Goal: Use online tool/utility: Use online tool/utility

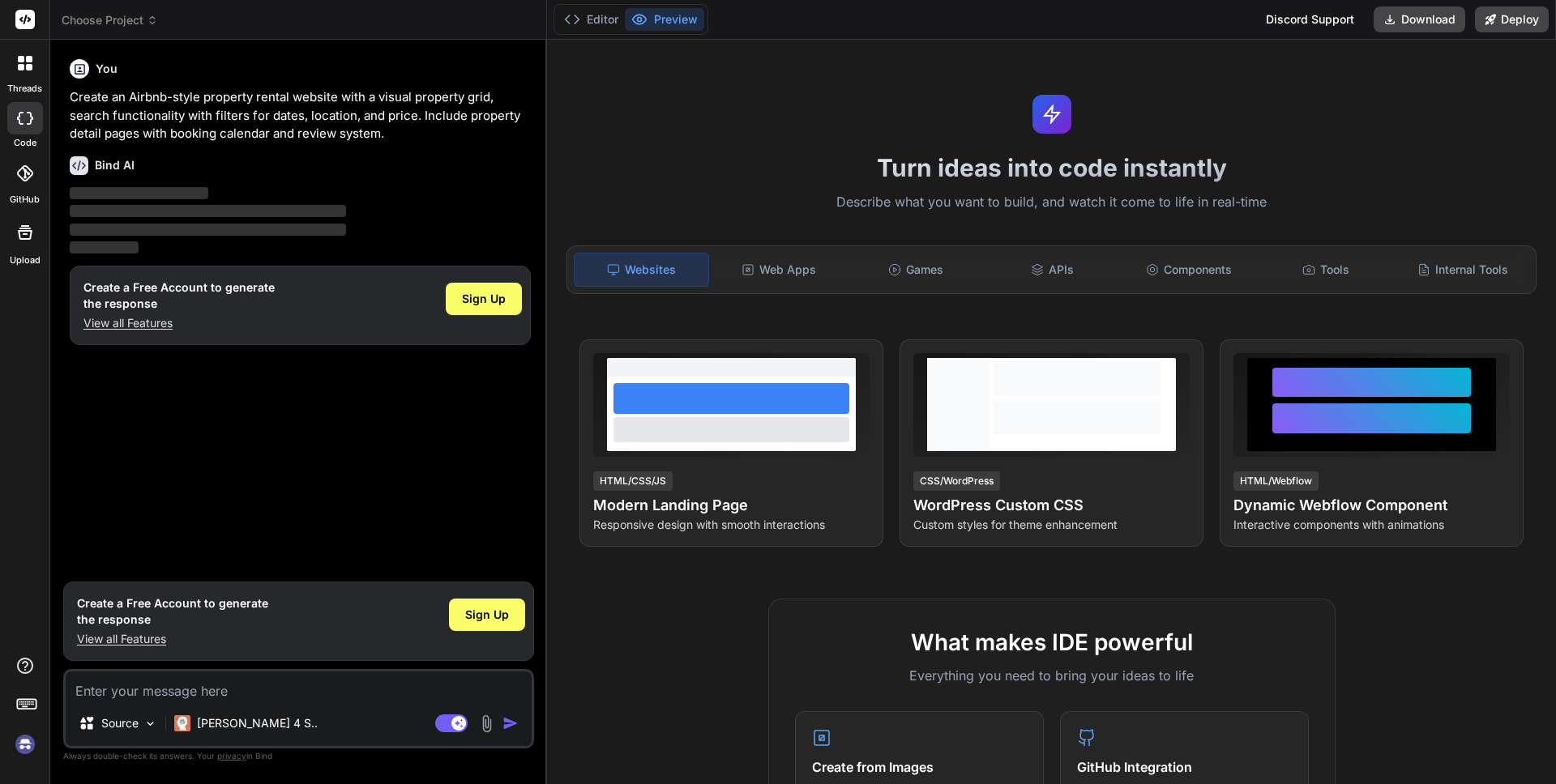
type textarea "x"
click at [574, 21] on icon at bounding box center [572, 19] width 16 height 16
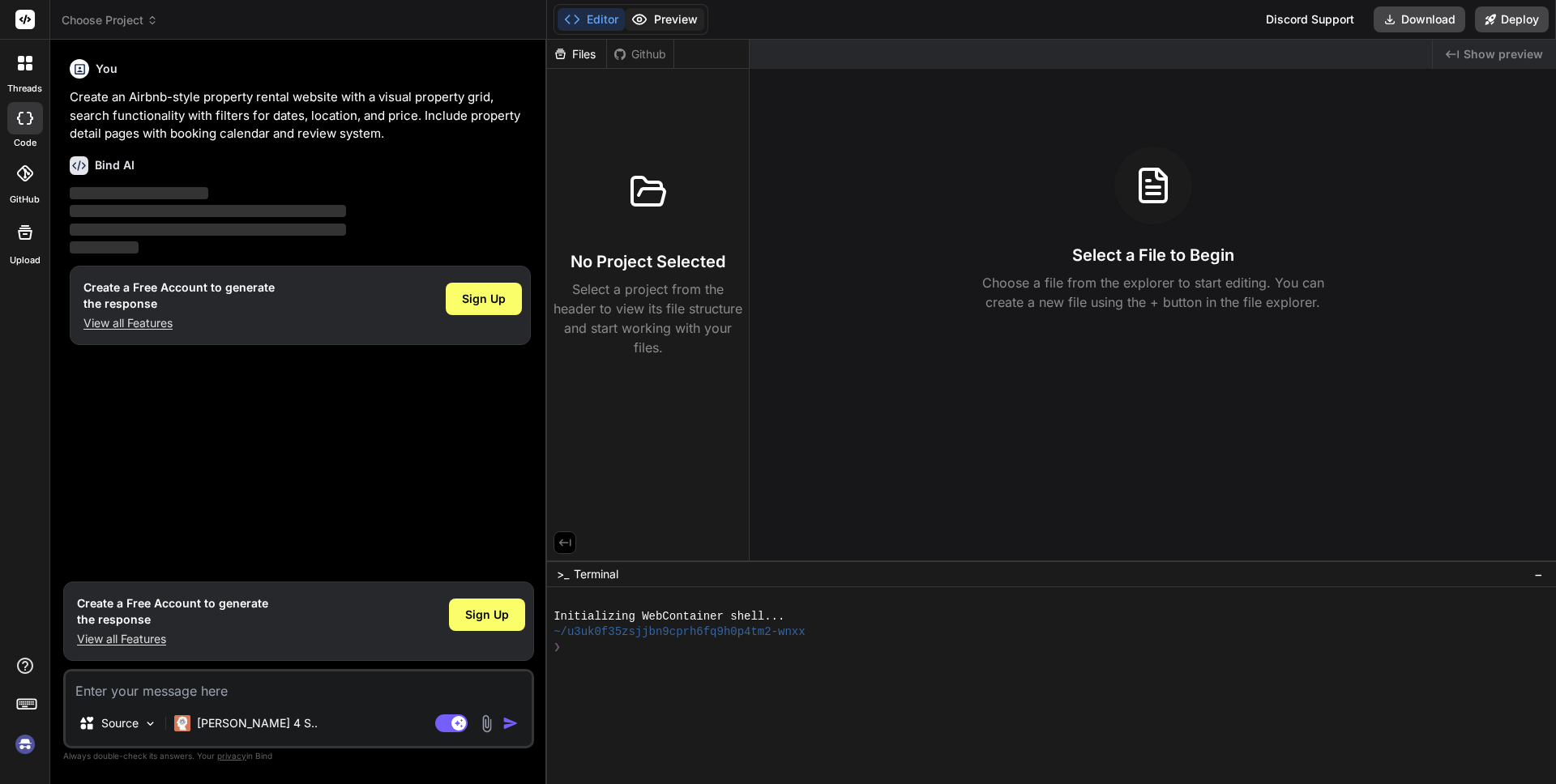
click at [655, 22] on button "Preview" at bounding box center [665, 19] width 80 height 22
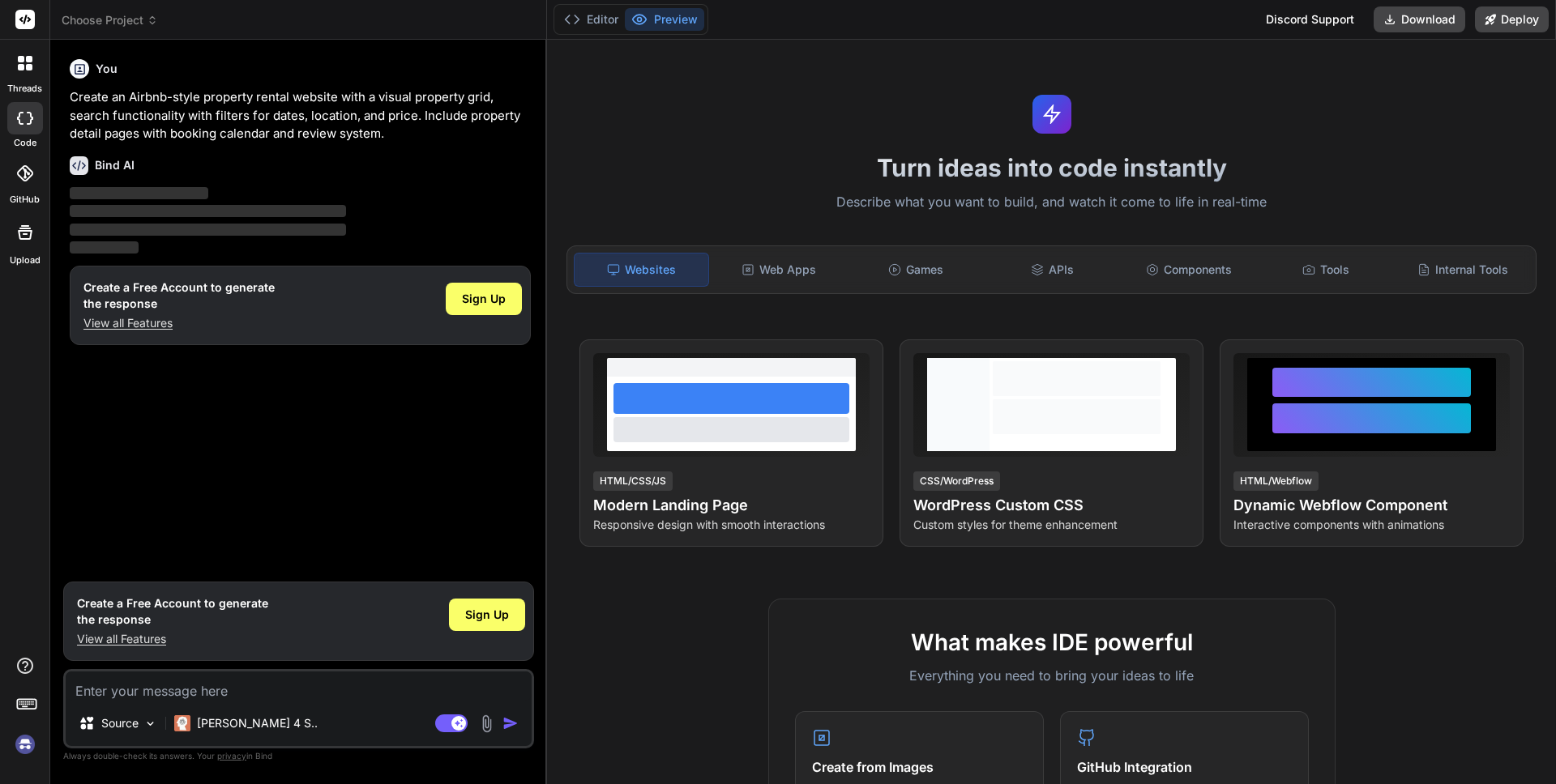
click at [278, 143] on div "Bind AI ‌ ‌ ‌ ‌" at bounding box center [300, 201] width 461 height 114
click at [304, 123] on p "Create an Airbnb-style property rental website with a visual property grid, sea…" at bounding box center [300, 116] width 461 height 55
drag, startPoint x: 166, startPoint y: 200, endPoint x: 118, endPoint y: 174, distance: 54.6
click at [152, 195] on p "‌" at bounding box center [300, 194] width 461 height 19
click at [157, 133] on p "Create an Airbnb-style property rental website with a visual property grid, sea…" at bounding box center [300, 116] width 461 height 55
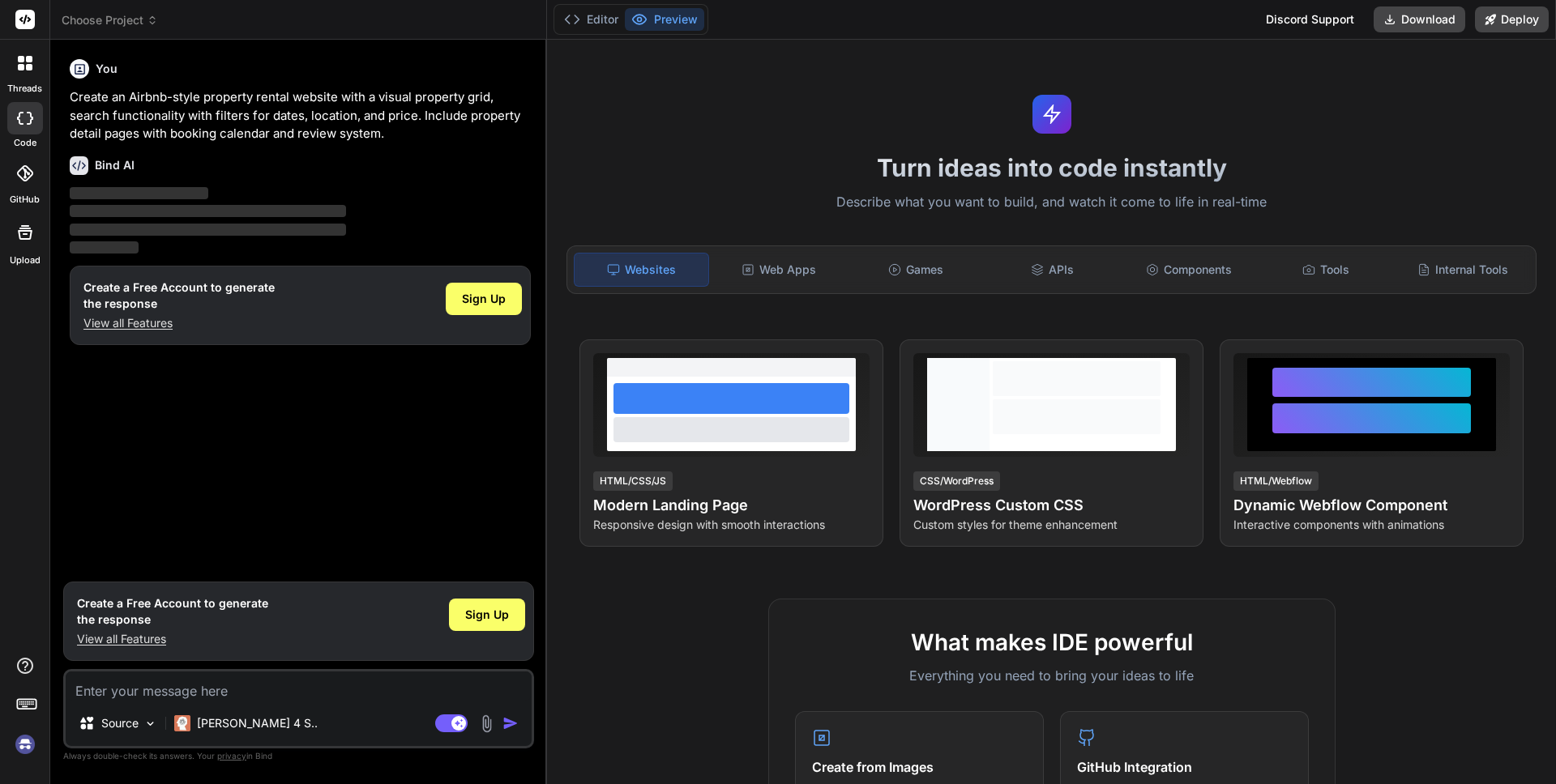
drag, startPoint x: 200, startPoint y: 133, endPoint x: 219, endPoint y: 134, distance: 19.0
click at [201, 133] on p "Create an Airbnb-style property rental website with a visual property grid, sea…" at bounding box center [300, 116] width 461 height 55
click at [357, 146] on div "Bind AI ‌ ‌ ‌ ‌" at bounding box center [300, 201] width 461 height 114
click at [394, 135] on p "Create an Airbnb-style property rental website with a visual property grid, sea…" at bounding box center [300, 116] width 461 height 55
click at [363, 124] on p "Create an Airbnb-style property rental website with a visual property grid, sea…" at bounding box center [300, 116] width 461 height 55
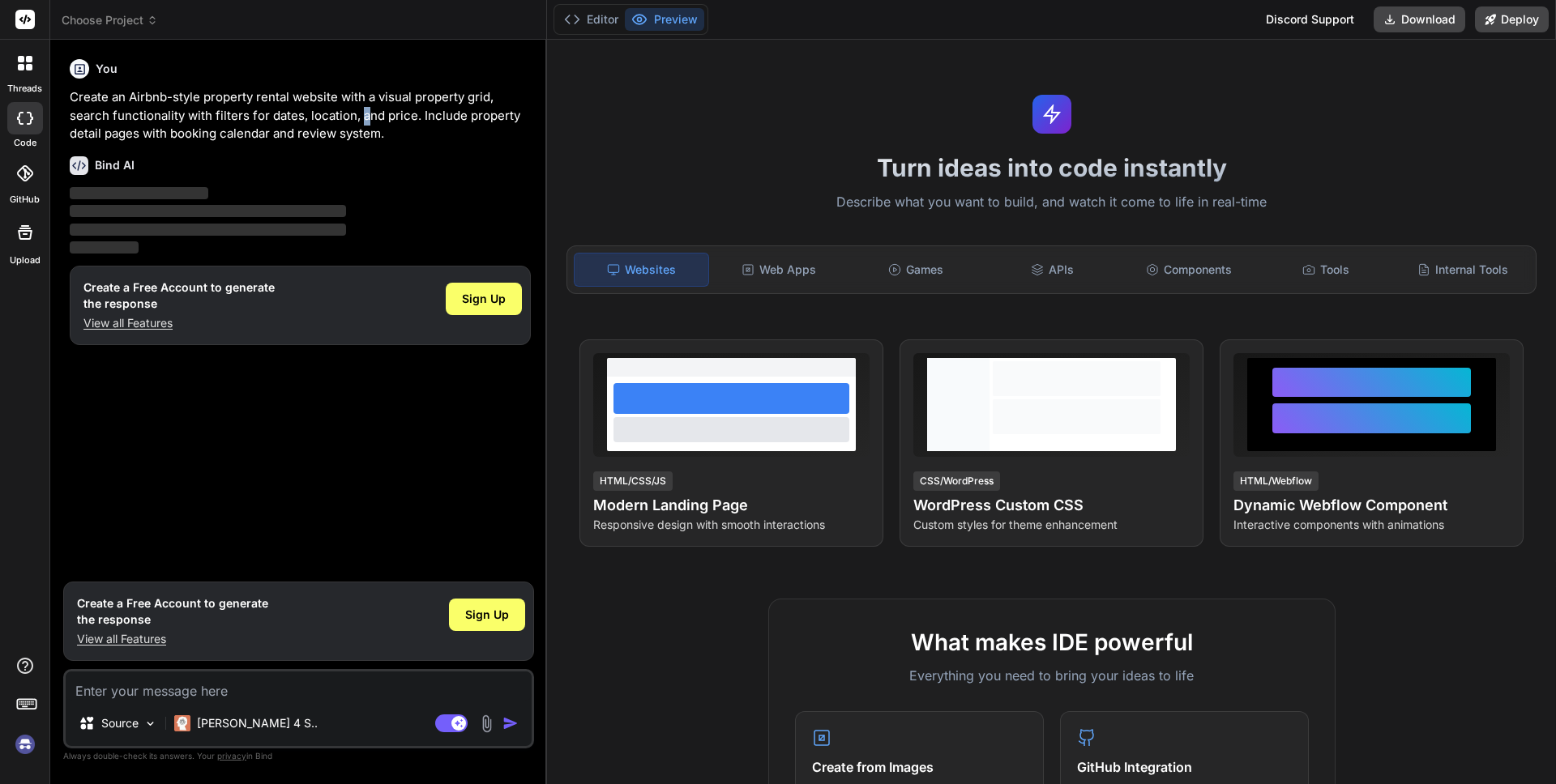
click at [362, 123] on p "Create an Airbnb-style property rental website with a visual property grid, sea…" at bounding box center [300, 116] width 461 height 55
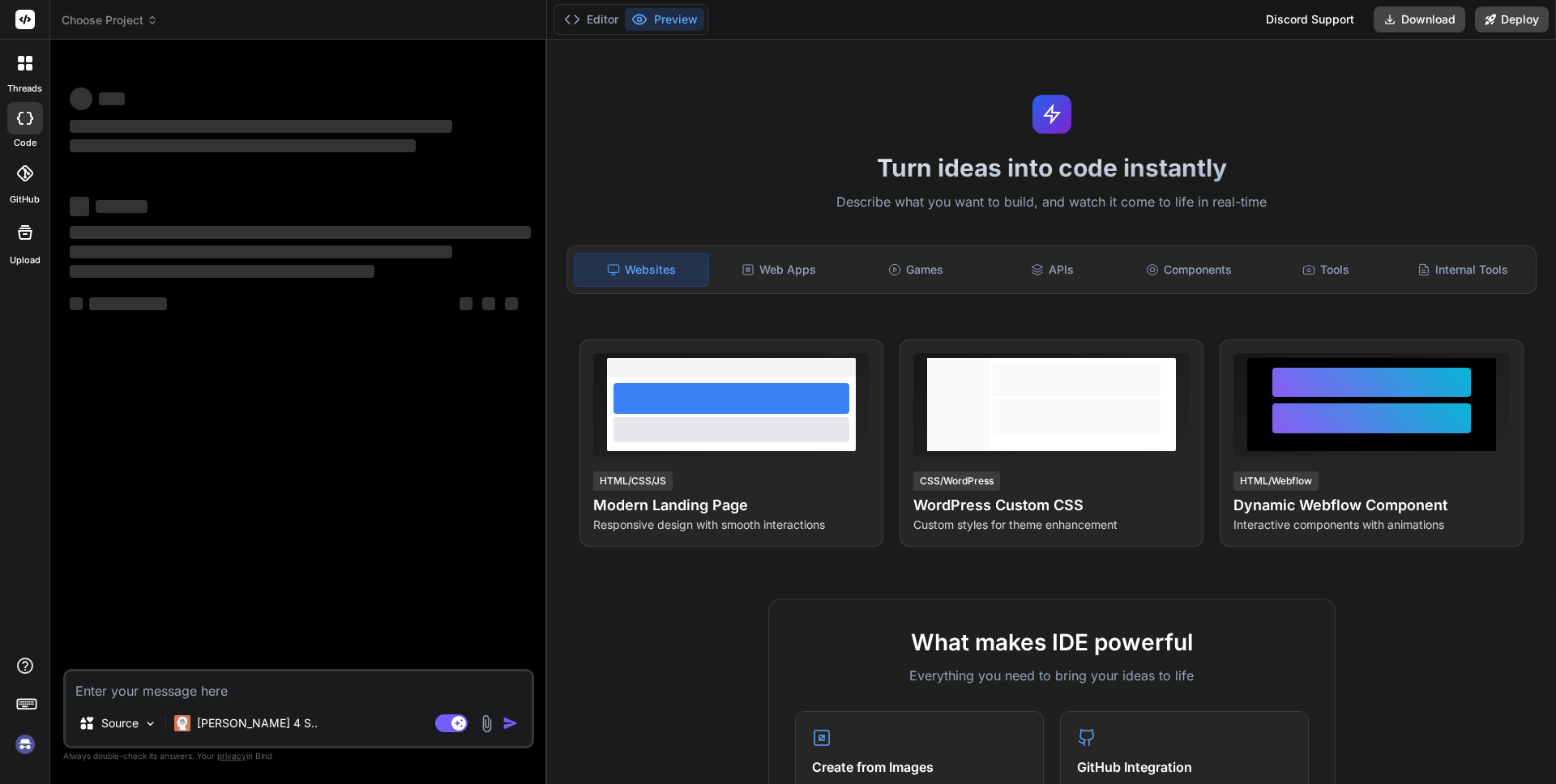
type textarea "x"
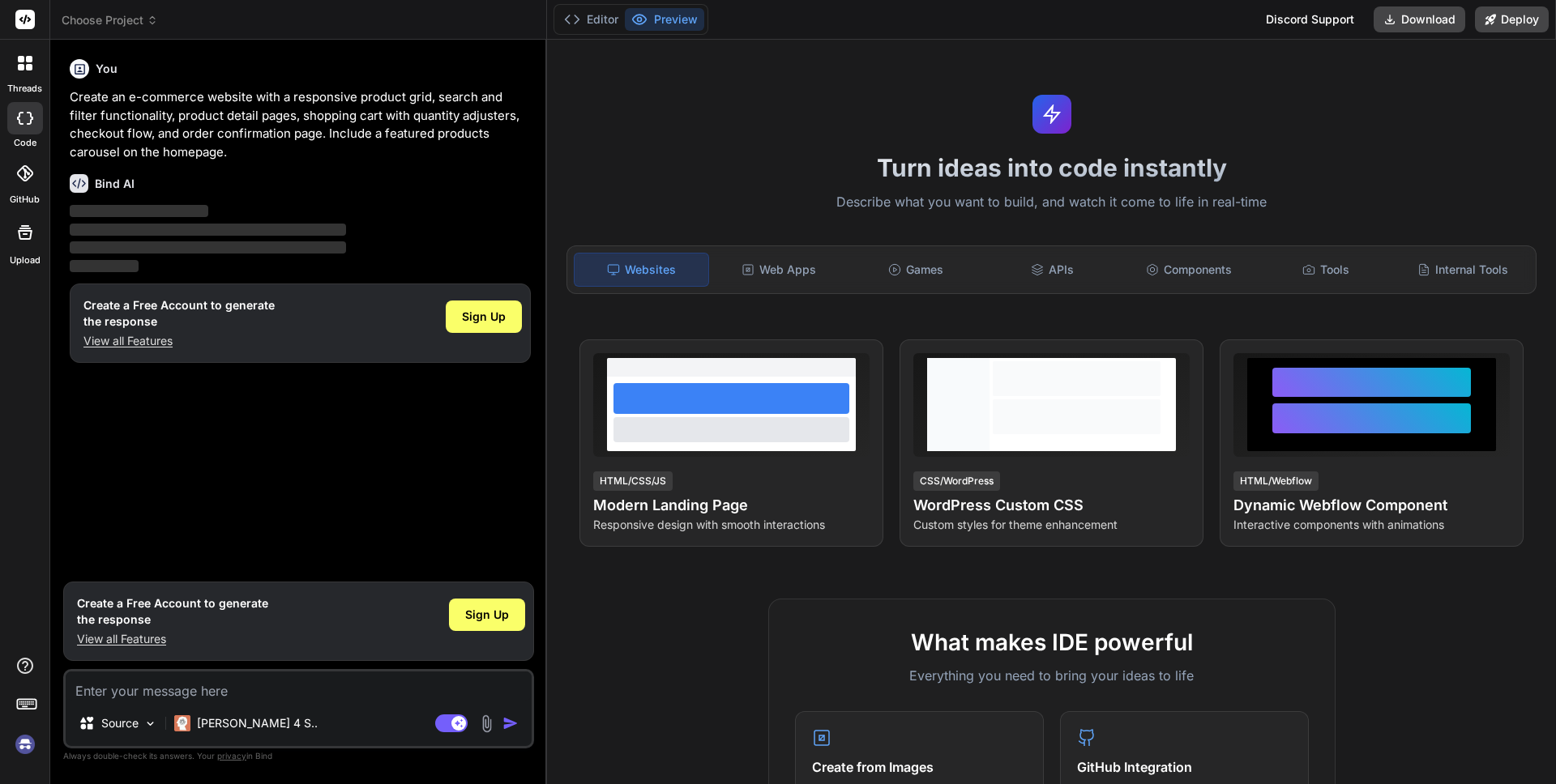
type textarea "x"
type textarea "t"
type textarea "x"
type textarea "te"
type textarea "x"
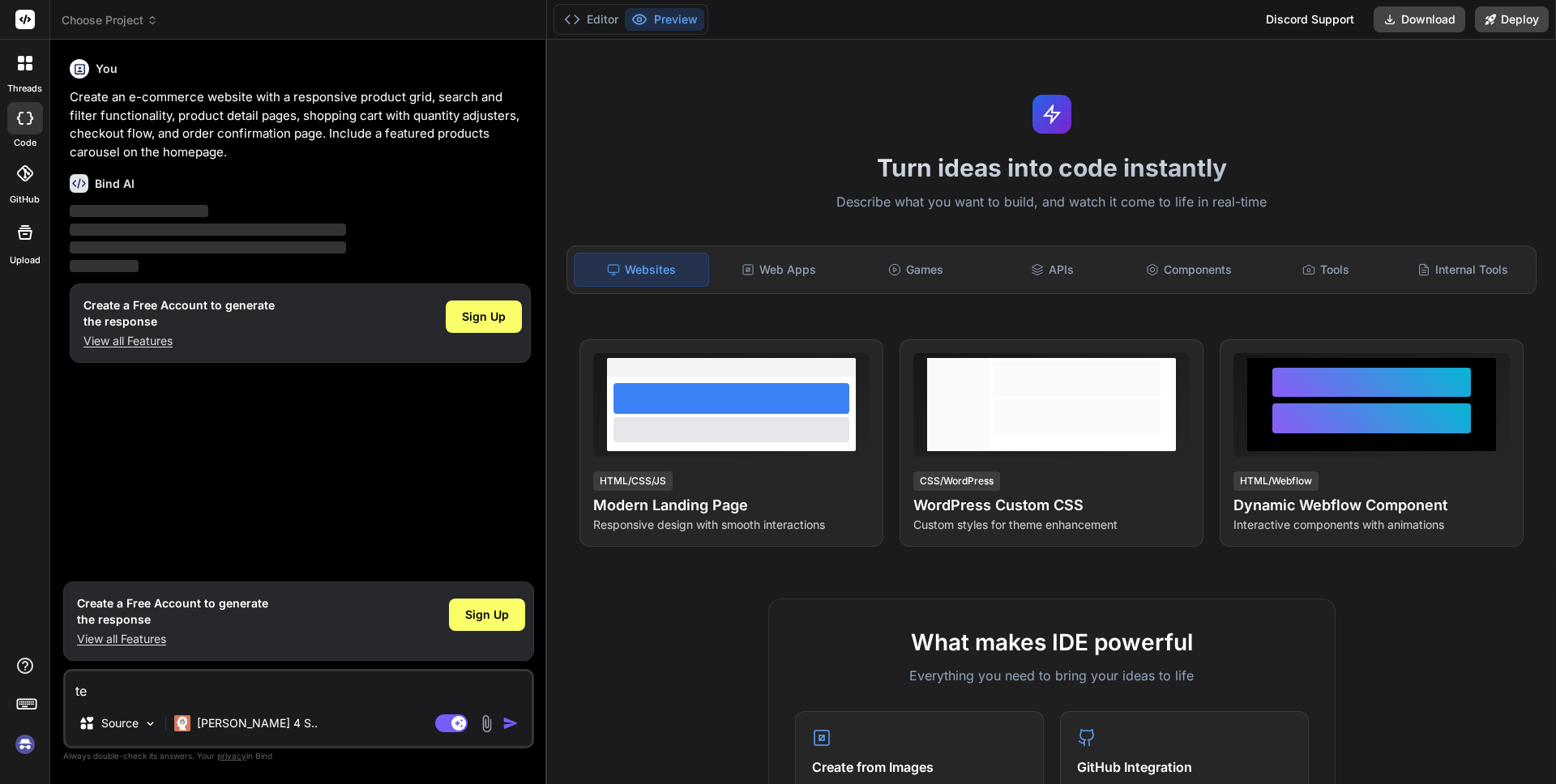
type textarea "tes"
type textarea "x"
type textarea "test"
type textarea "x"
type textarea "test"
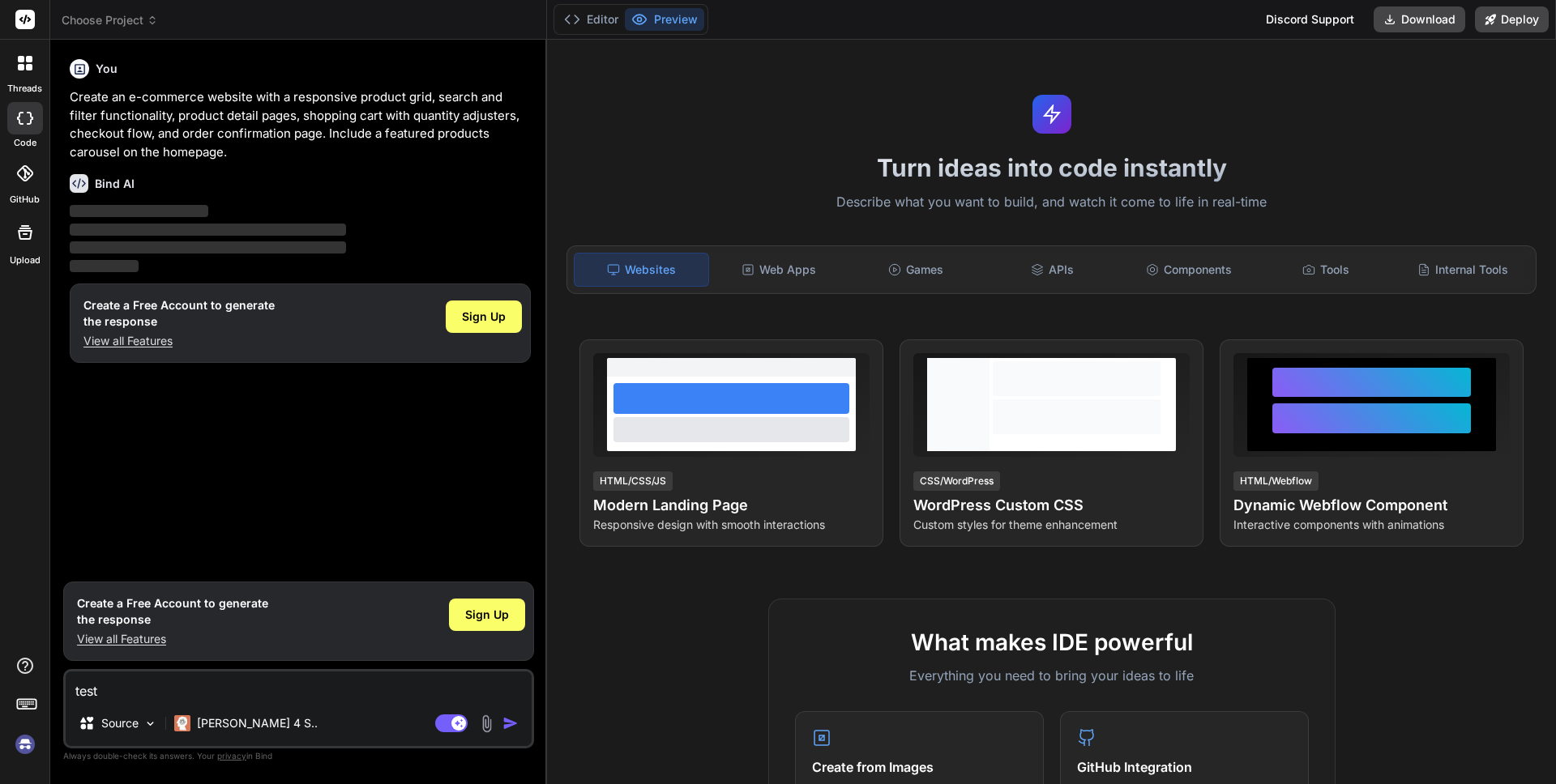
drag, startPoint x: 511, startPoint y: 719, endPoint x: 472, endPoint y: 766, distance: 61.1
click at [510, 719] on img "button" at bounding box center [510, 723] width 16 height 16
click at [769, 277] on div "Web Apps" at bounding box center [779, 269] width 134 height 34
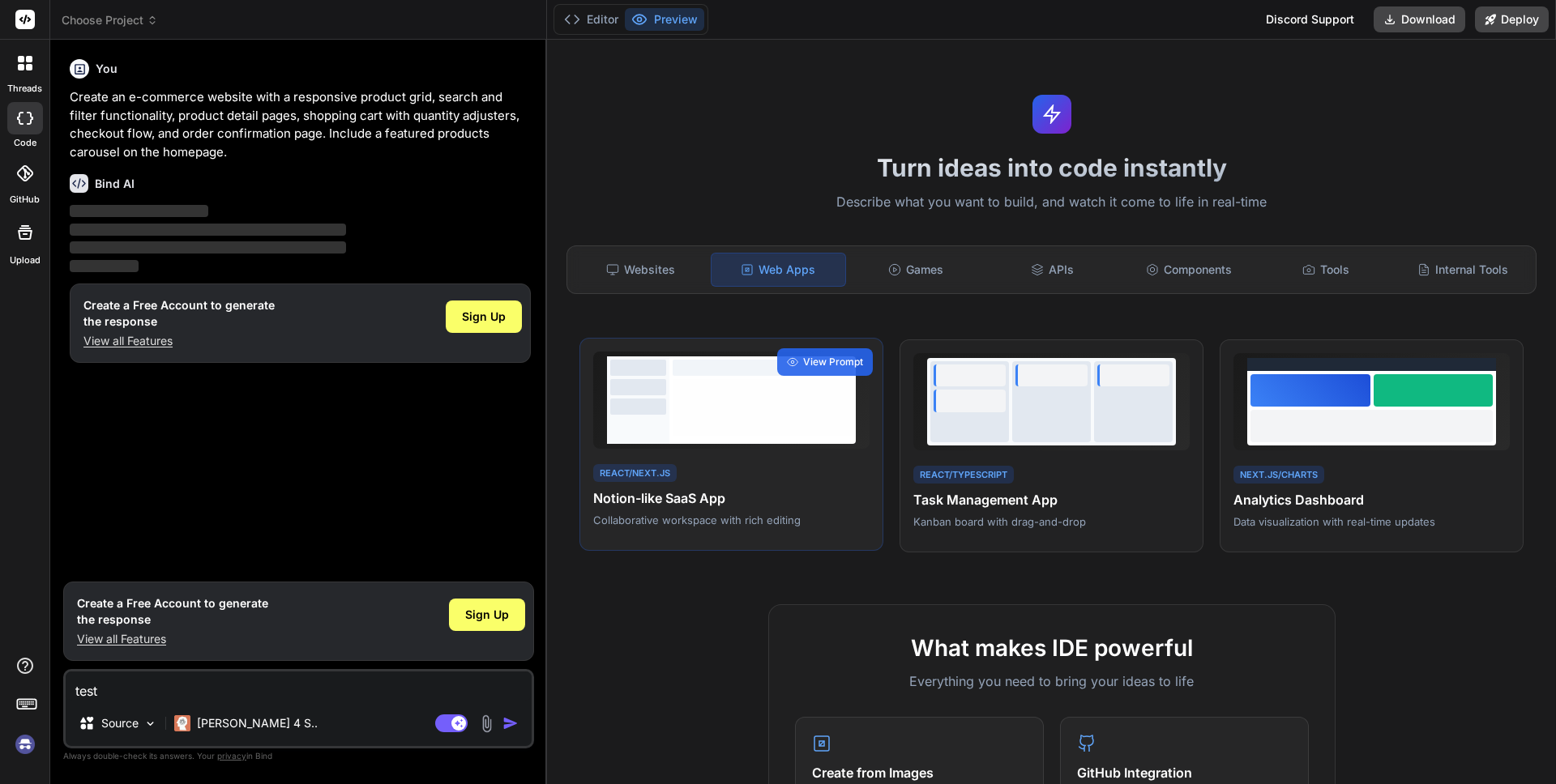
click at [779, 426] on div at bounding box center [763, 408] width 180 height 57
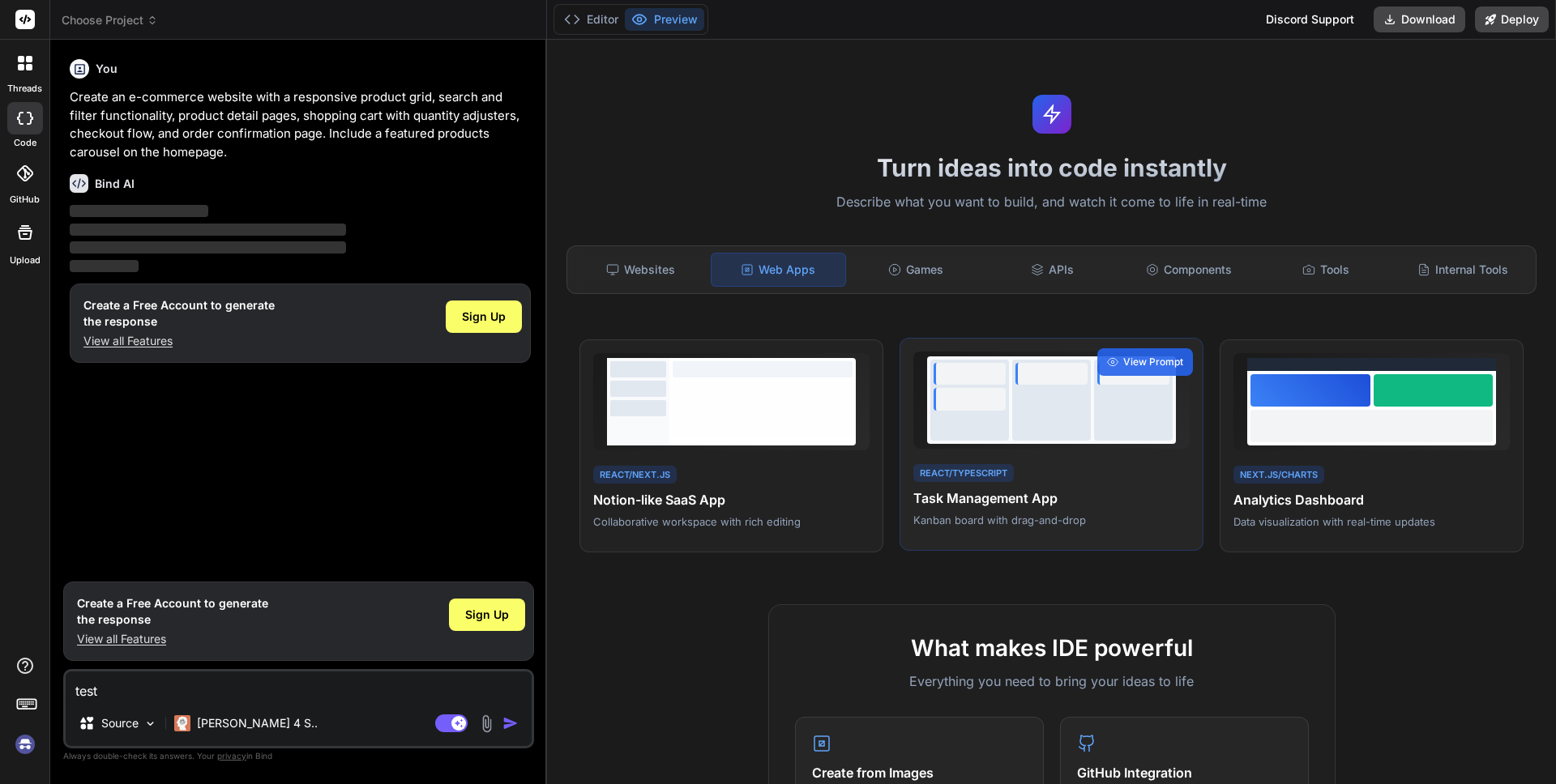
click at [980, 464] on div "React/TypeScript" at bounding box center [964, 474] width 100 height 19
click at [1140, 367] on span "View Prompt" at bounding box center [1153, 361] width 60 height 15
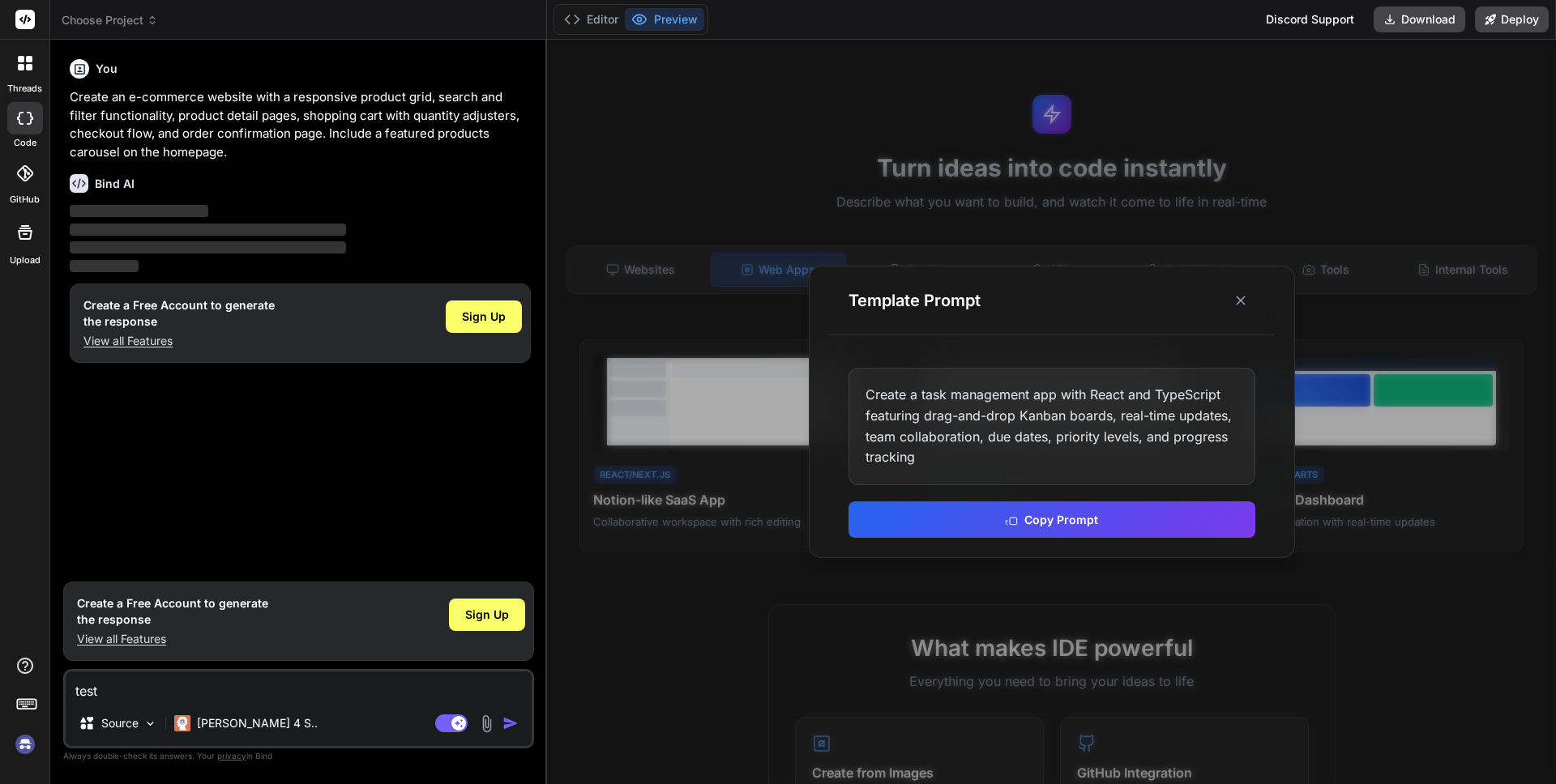
click at [1062, 642] on div at bounding box center [1052, 411] width 1009 height 744
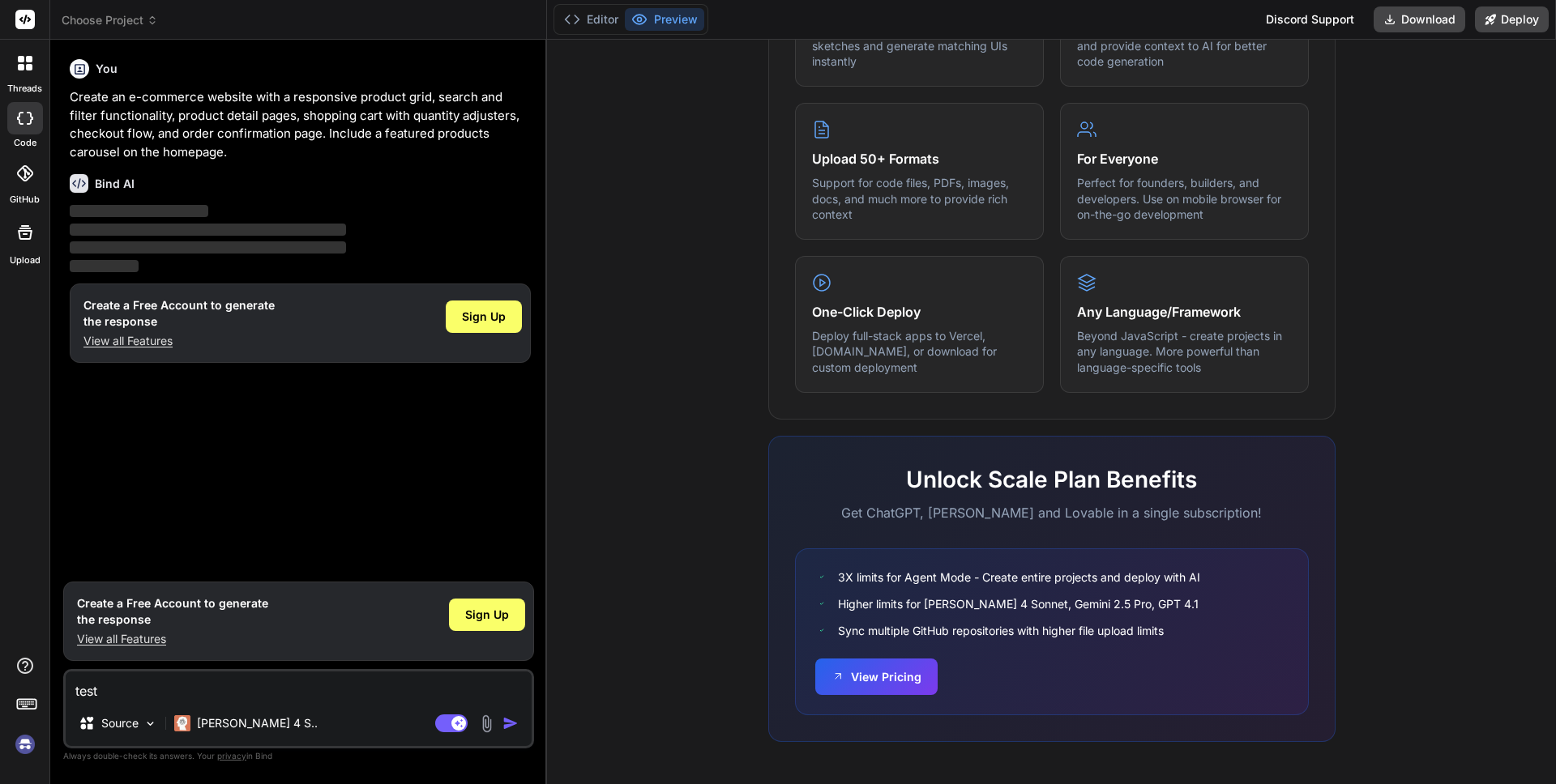
scroll to position [763, 0]
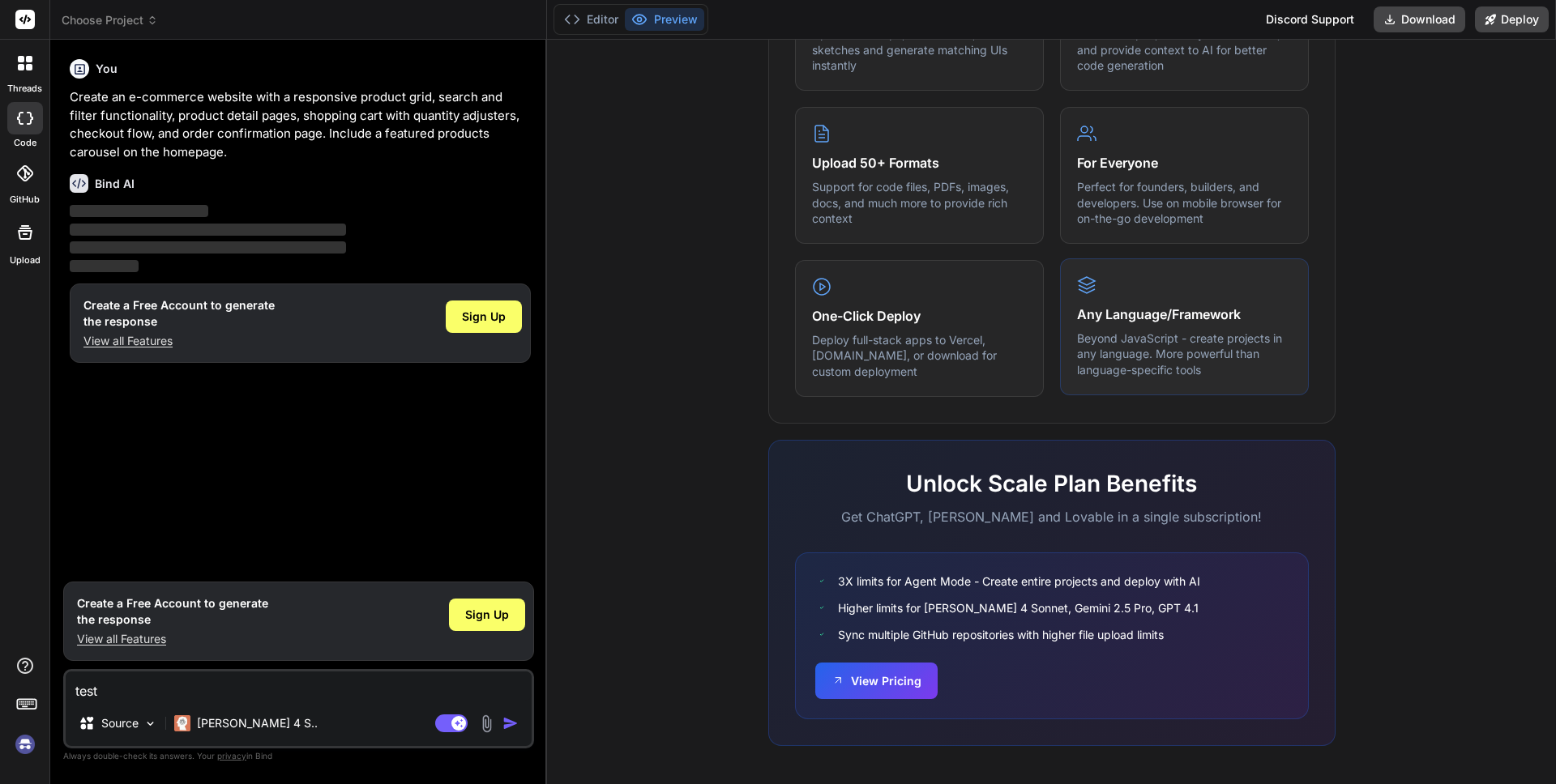
click at [1177, 339] on p "Beyond JavaScript - create projects in any language. More powerful than languag…" at bounding box center [1185, 354] width 215 height 48
drag, startPoint x: 1177, startPoint y: 339, endPoint x: 1176, endPoint y: 324, distance: 15.0
click at [1177, 339] on p "Beyond JavaScript - create projects in any language. More powerful than languag…" at bounding box center [1185, 354] width 215 height 48
click at [1168, 310] on h4 "Any Language/Framework" at bounding box center [1185, 314] width 215 height 19
click at [1169, 310] on h4 "Any Language/Framework" at bounding box center [1185, 314] width 215 height 19
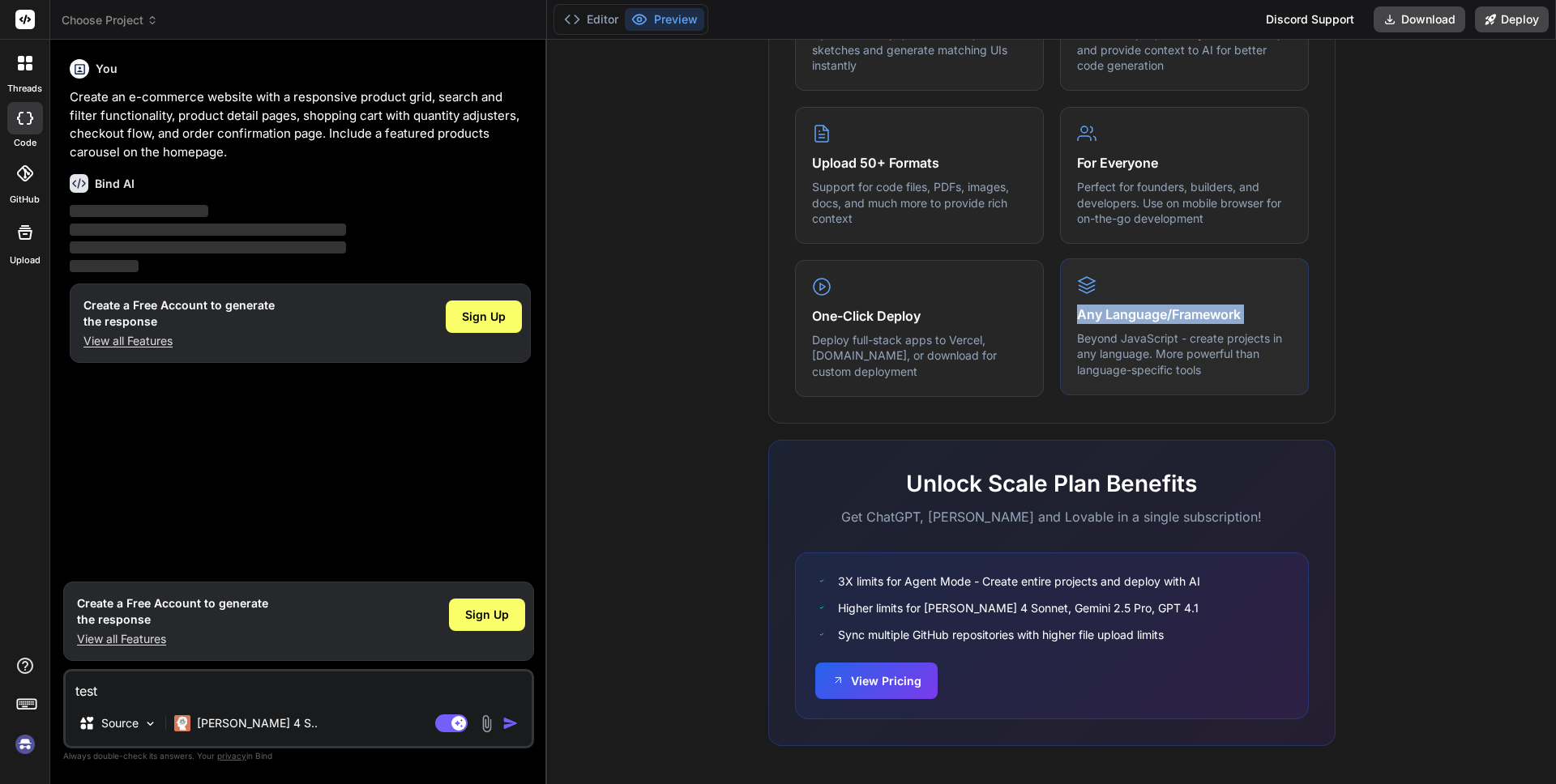
click at [1169, 310] on h4 "Any Language/Framework" at bounding box center [1185, 314] width 215 height 19
